Goal: Find specific page/section: Find specific page/section

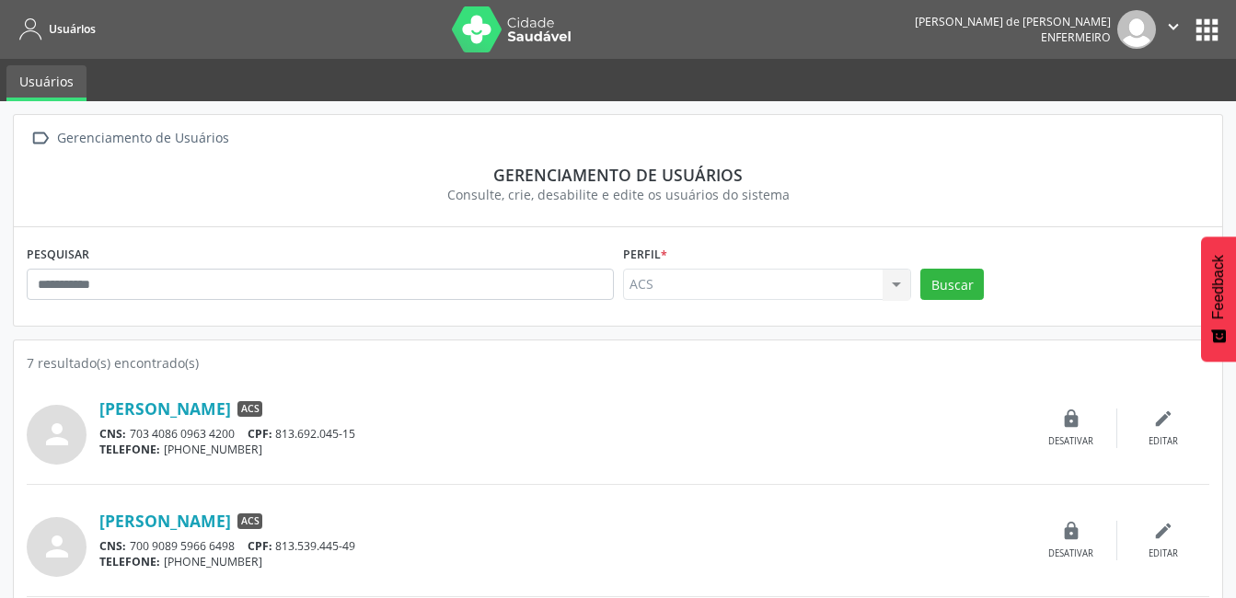
scroll to position [92, 0]
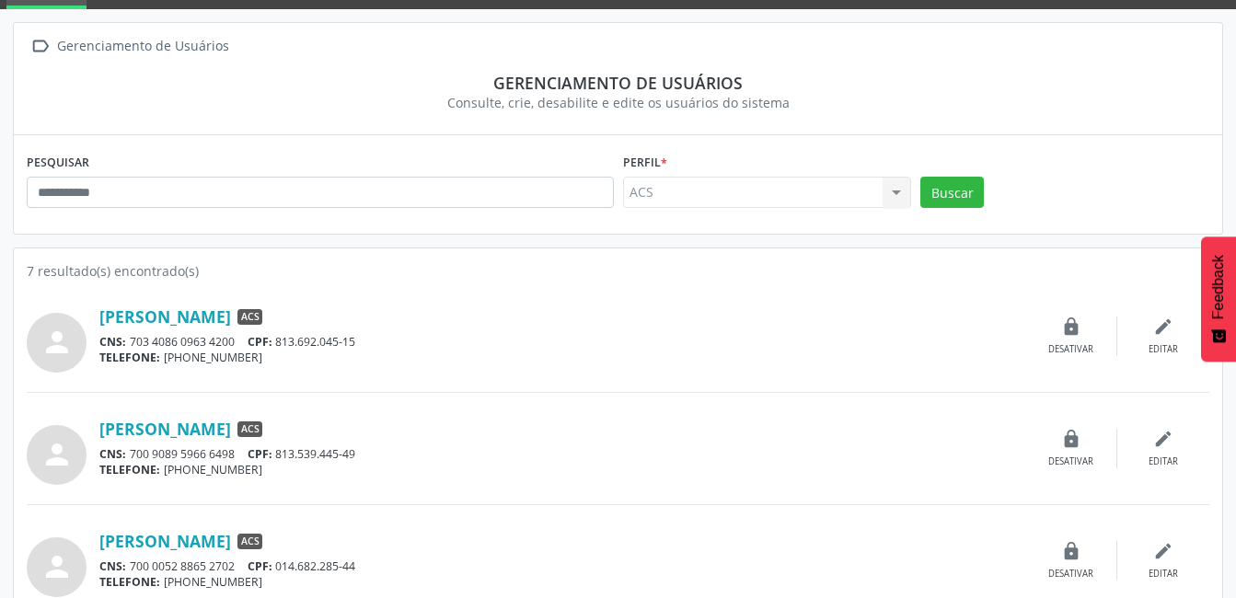
click at [762, 206] on div "ACS ACS Nenhum resultado encontrado para: " " Não há nenhuma opção para ser exi…" at bounding box center [767, 192] width 289 height 31
click at [266, 343] on span "CPF:" at bounding box center [260, 342] width 25 height 16
click at [85, 344] on div "person" at bounding box center [57, 343] width 60 height 60
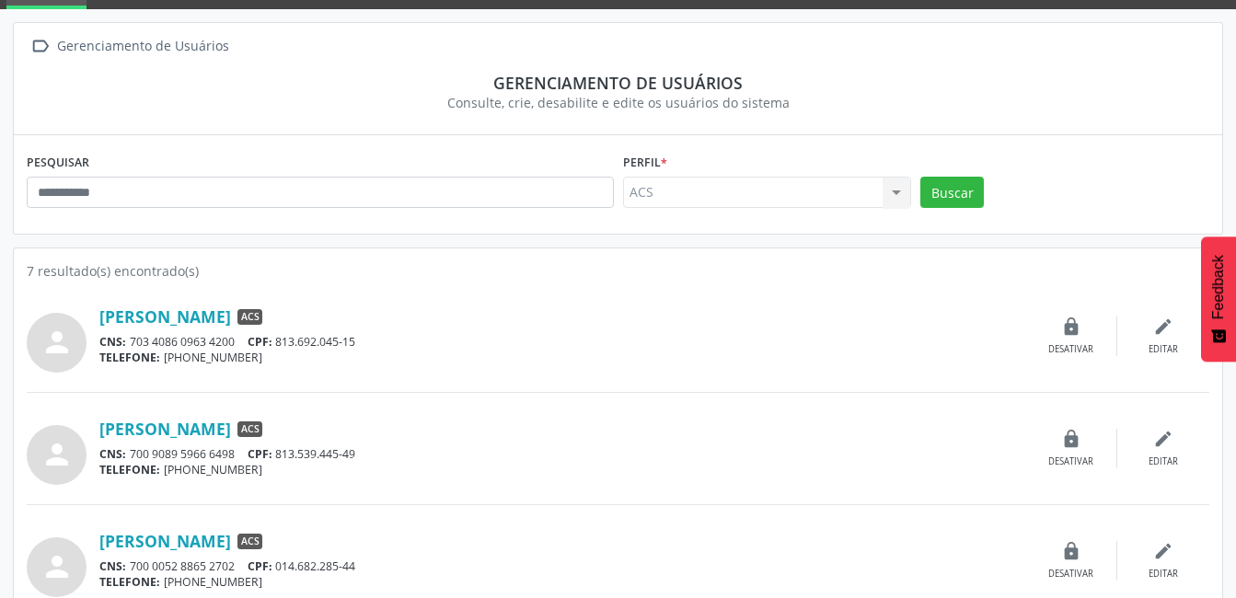
click at [85, 344] on div "person" at bounding box center [57, 343] width 60 height 60
drag, startPoint x: 85, startPoint y: 344, endPoint x: 169, endPoint y: 351, distance: 84.9
click at [169, 351] on div "TELEFONE: [PHONE_NUMBER]" at bounding box center [562, 358] width 926 height 16
click at [180, 347] on div "CNS: 703 4086 0963 4200 CPF: 813.692.045-15" at bounding box center [562, 342] width 926 height 16
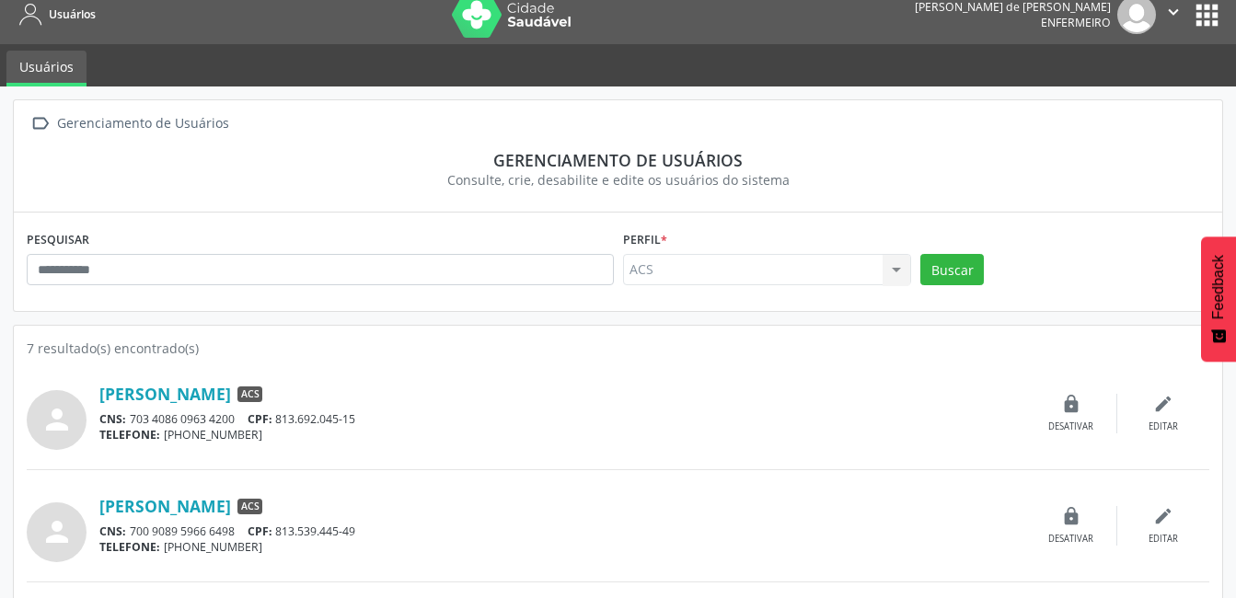
scroll to position [0, 0]
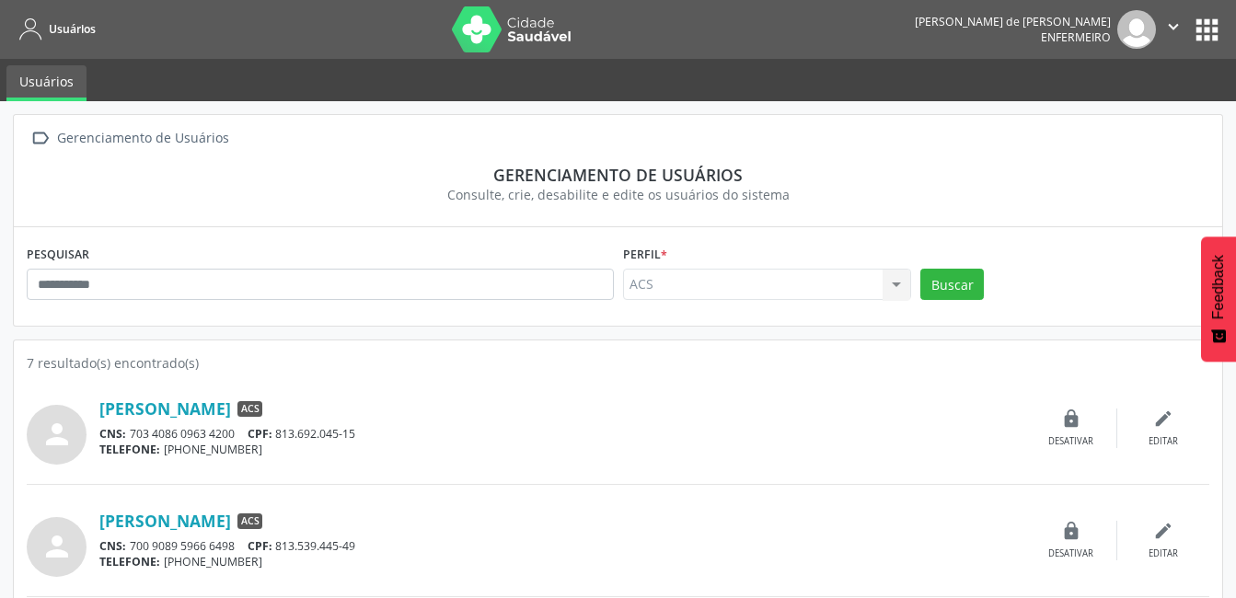
click at [1210, 29] on button "apps" at bounding box center [1207, 30] width 32 height 32
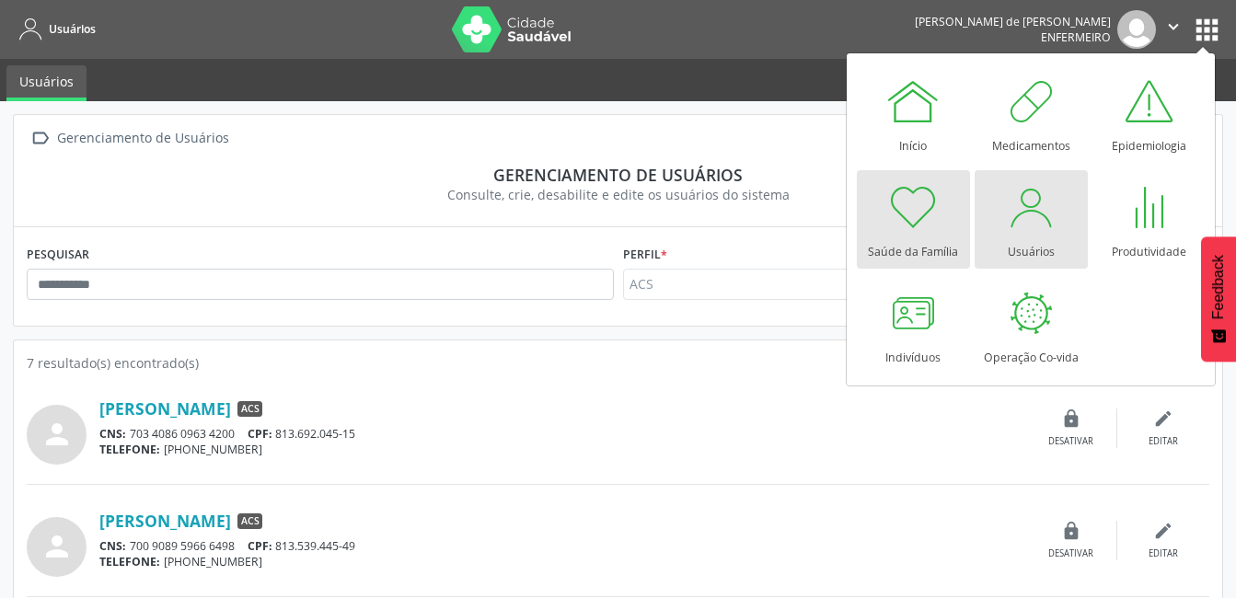
click at [904, 256] on div "Saúde da Família" at bounding box center [913, 247] width 90 height 25
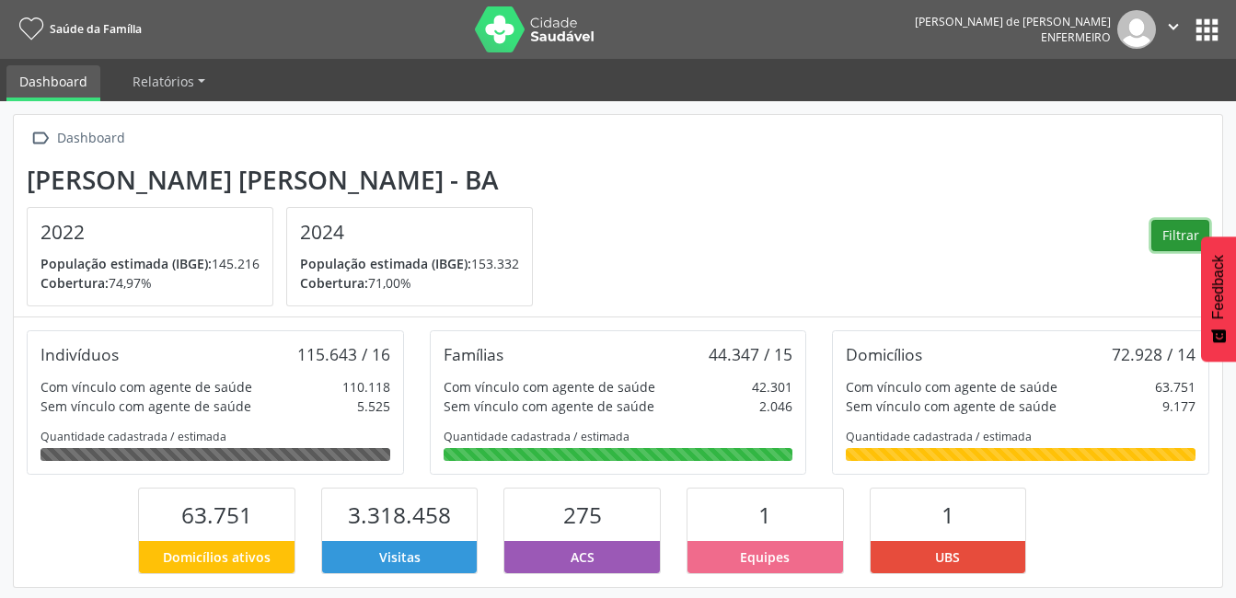
click at [1171, 235] on button "Filtrar" at bounding box center [1180, 235] width 58 height 31
